Goal: Information Seeking & Learning: Learn about a topic

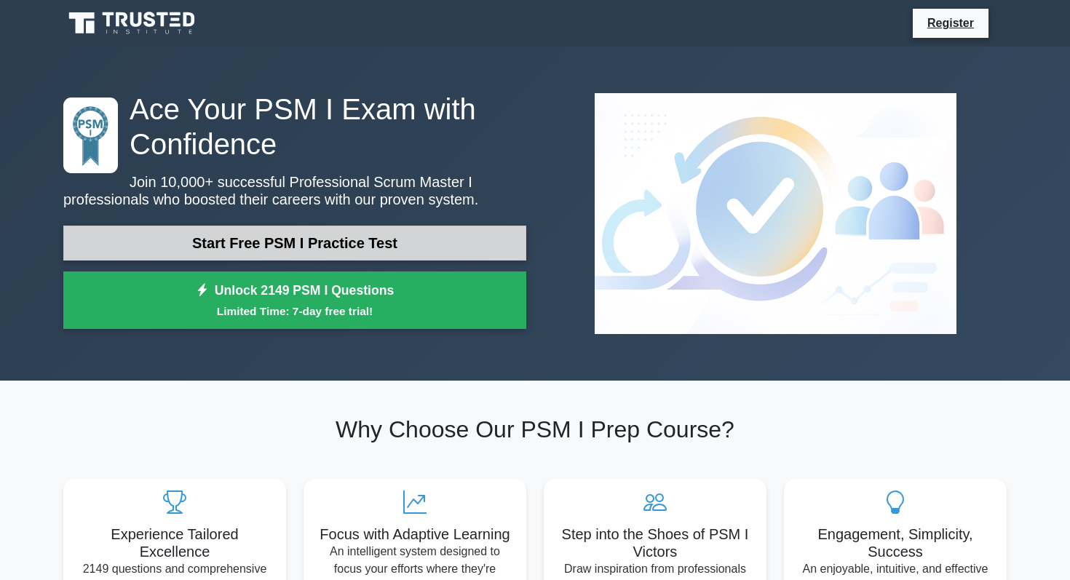
click at [242, 239] on link "Start Free PSM I Practice Test" at bounding box center [294, 243] width 463 height 35
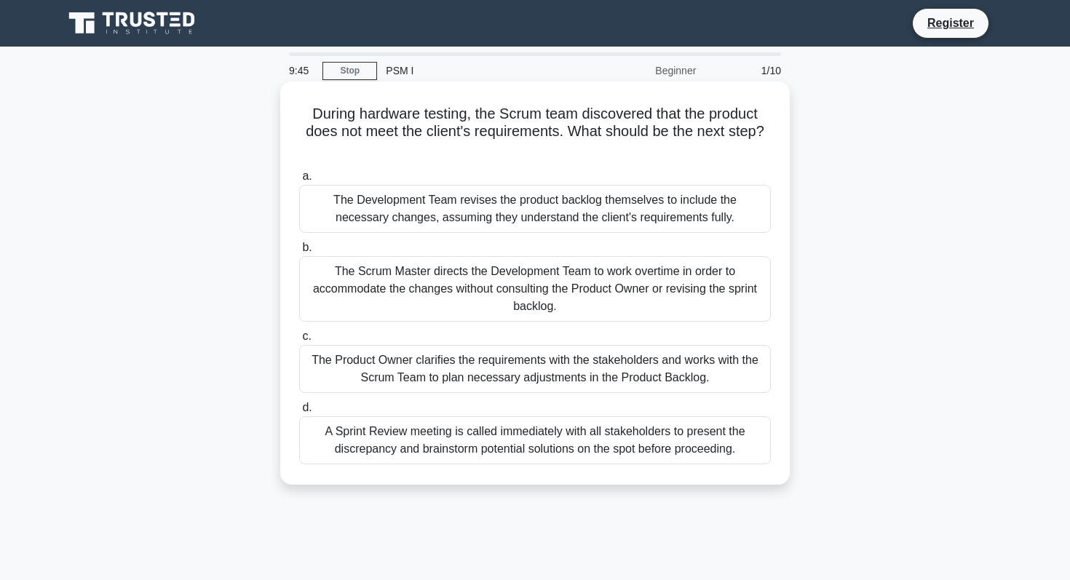
click at [521, 372] on div "The Product Owner clarifies the requirements with the stakeholders and works wi…" at bounding box center [535, 369] width 472 height 48
click at [299, 341] on input "c. The Product Owner clarifies the requirements with the stakeholders and works…" at bounding box center [299, 336] width 0 height 9
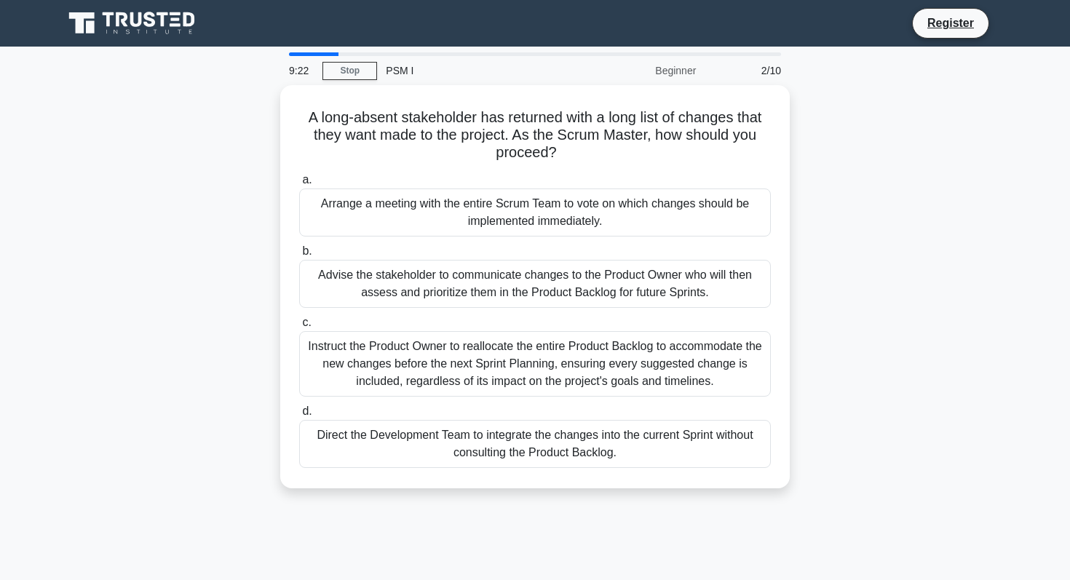
click at [521, 372] on div "Instruct the Product Owner to reallocate the entire Product Backlog to accommod…" at bounding box center [535, 364] width 472 height 66
click at [299, 328] on input "c. Instruct the Product Owner to reallocate the entire Product Backlog to accom…" at bounding box center [299, 322] width 0 height 9
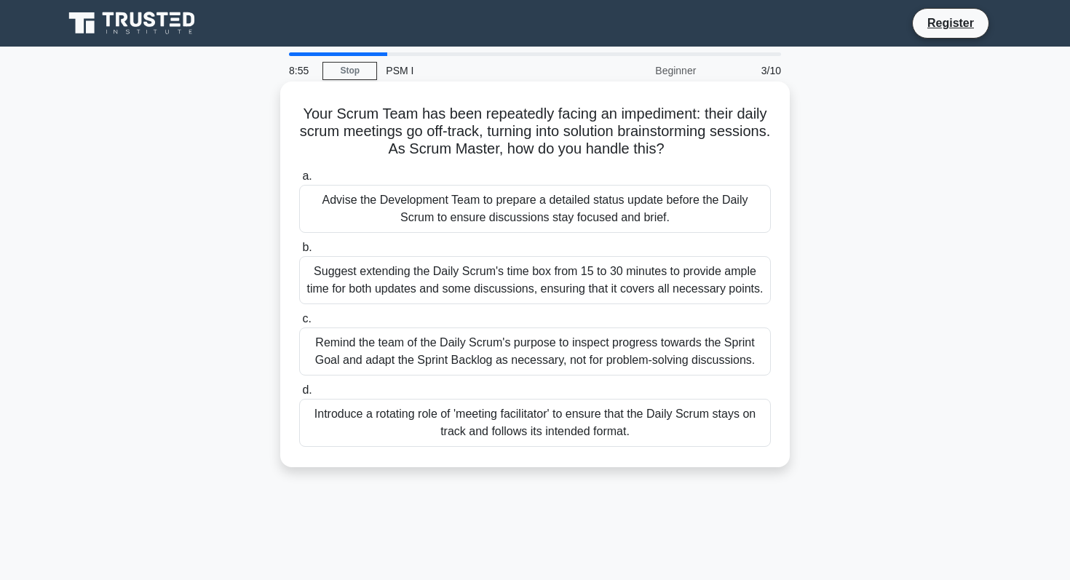
click at [514, 359] on div "Remind the team of the Daily Scrum's purpose to inspect progress towards the Sp…" at bounding box center [535, 352] width 472 height 48
click at [299, 324] on input "c. Remind the team of the Daily Scrum's purpose to inspect progress towards the…" at bounding box center [299, 318] width 0 height 9
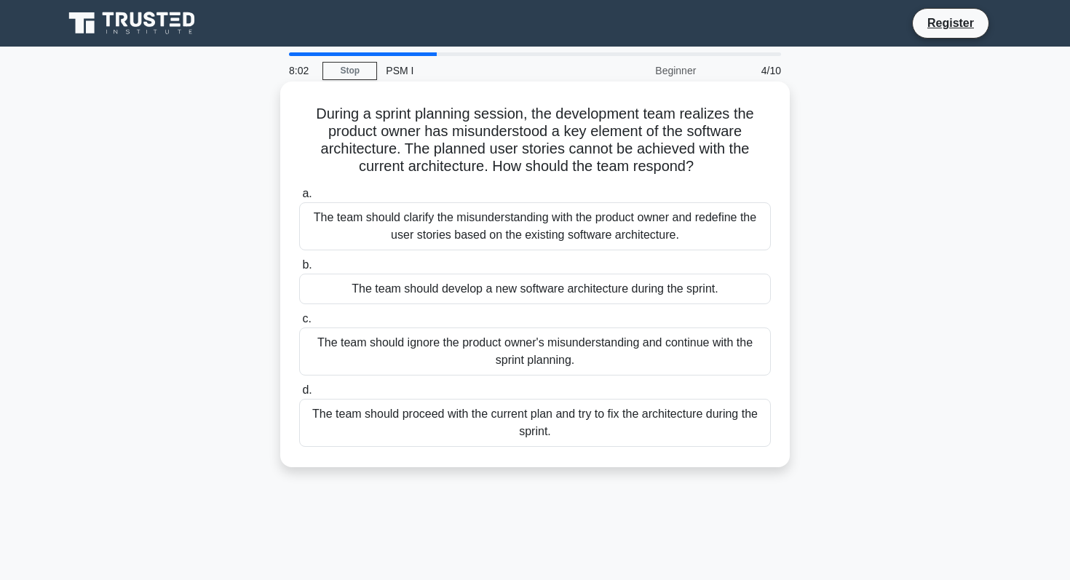
click at [541, 225] on div "The team should clarify the misunderstanding with the product owner and redefin…" at bounding box center [535, 226] width 472 height 48
click at [299, 199] on input "a. The team should clarify the misunderstanding with the product owner and rede…" at bounding box center [299, 193] width 0 height 9
